Goal: Task Accomplishment & Management: Use online tool/utility

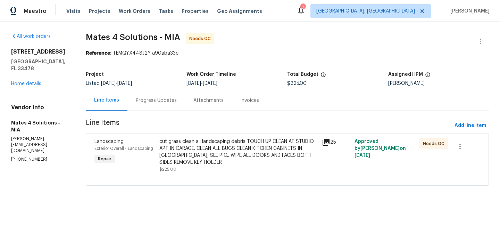
click at [205, 158] on div "cut grass clean all landscaping debris TOUCH UP CLEAN AT STUDIO APT IN GARAGE. …" at bounding box center [238, 152] width 158 height 28
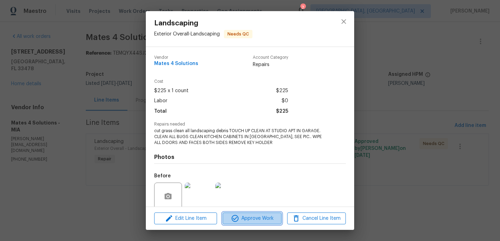
click at [242, 218] on span "Approve Work" at bounding box center [252, 218] width 55 height 9
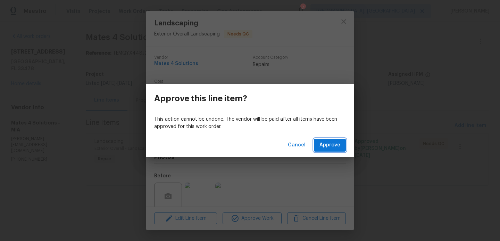
click at [332, 145] on span "Approve" at bounding box center [330, 145] width 21 height 9
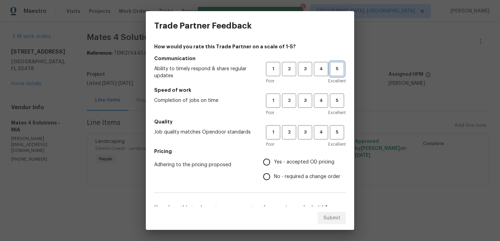
click at [334, 69] on span "5" at bounding box center [337, 69] width 13 height 8
click at [338, 99] on span "5" at bounding box center [337, 101] width 13 height 8
click at [338, 131] on span "5" at bounding box center [337, 132] width 13 height 8
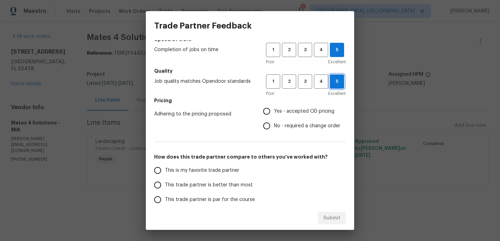
scroll to position [52, 0]
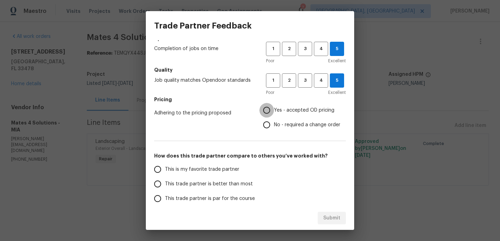
click at [268, 109] on input "Yes - accepted OD pricing" at bounding box center [266, 110] width 15 height 15
radio input "true"
click at [159, 186] on input "This trade partner is better than most" at bounding box center [157, 183] width 15 height 15
click at [331, 215] on span "Submit" at bounding box center [331, 218] width 17 height 9
radio input "true"
